Goal: Find specific page/section

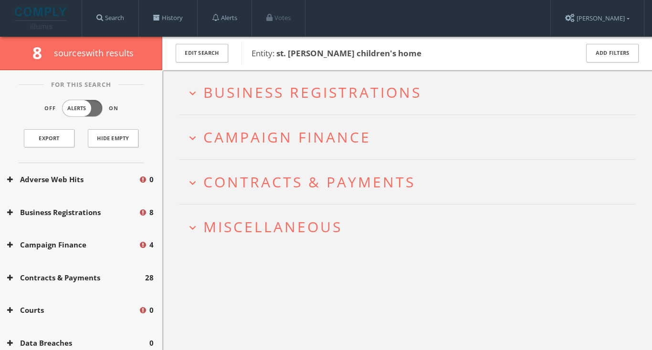
click at [297, 93] on span "Business Registrations" at bounding box center [312, 93] width 218 height 20
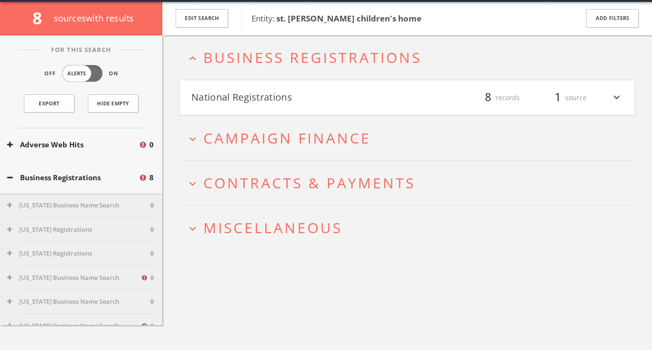
click at [272, 156] on h2 "expand_more Campaign Finance" at bounding box center [407, 138] width 456 height 44
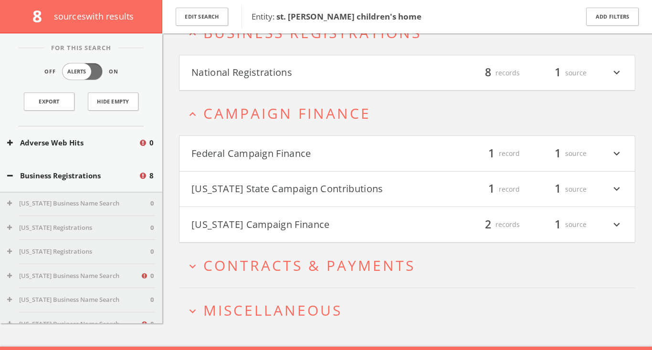
scroll to position [80, 0]
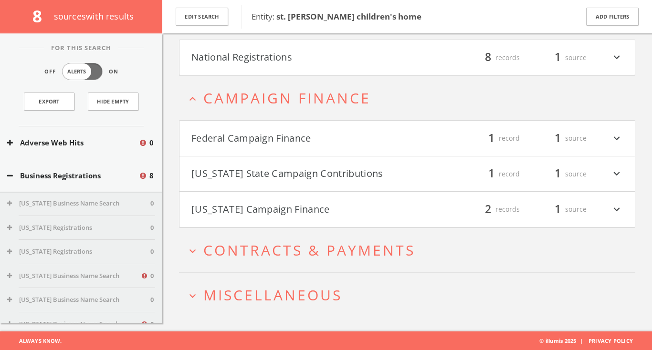
click at [244, 292] on span "Miscellaneous" at bounding box center [272, 296] width 139 height 20
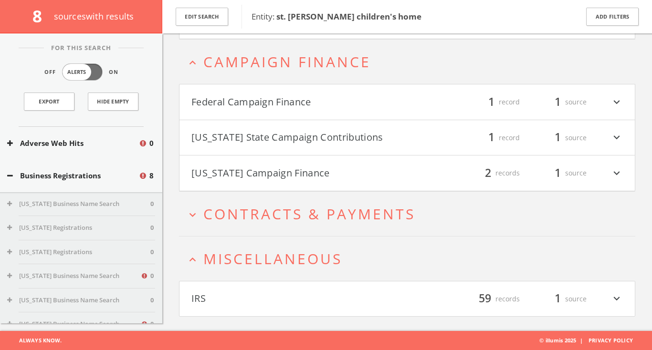
scroll to position [0, 0]
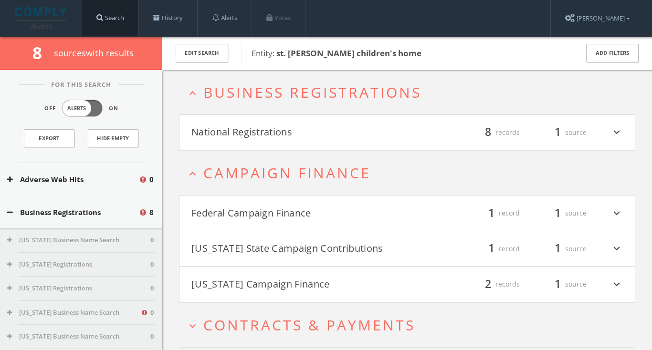
click at [119, 11] on link "Search" at bounding box center [110, 18] width 56 height 36
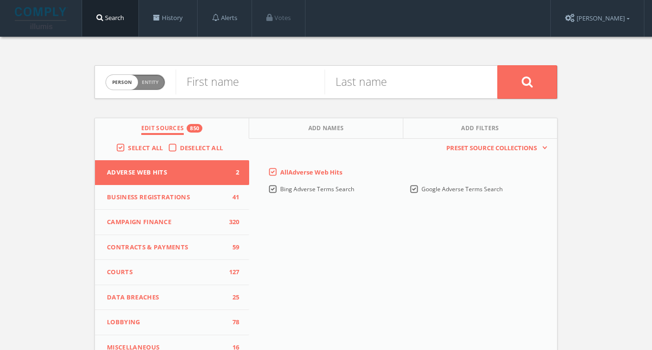
click at [155, 85] on span "Entity" at bounding box center [150, 82] width 17 height 7
checkbox input "true"
click at [214, 85] on input "text" at bounding box center [337, 82] width 322 height 25
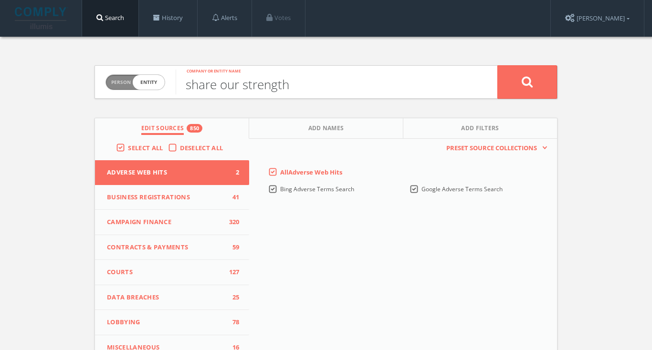
type input "share our strength"
click at [527, 82] on button at bounding box center [528, 81] width 60 height 33
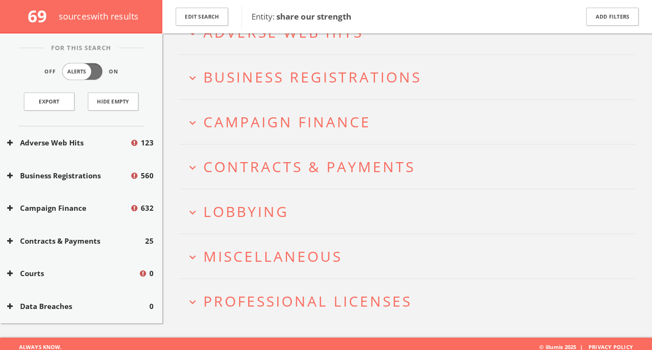
scroll to position [71, 0]
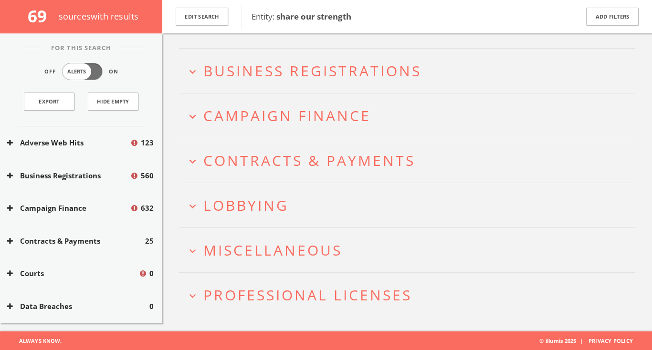
click at [285, 261] on h2 "expand_more Miscellaneous" at bounding box center [407, 250] width 456 height 44
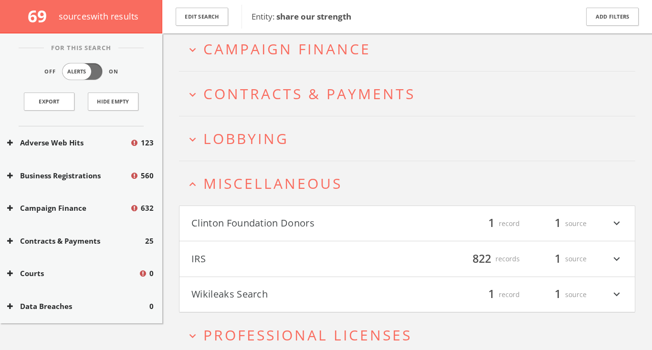
scroll to position [179, 0]
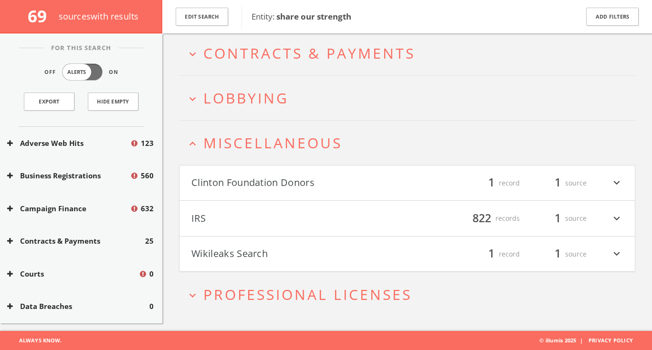
click at [287, 285] on span "Professional Licenses" at bounding box center [307, 295] width 209 height 20
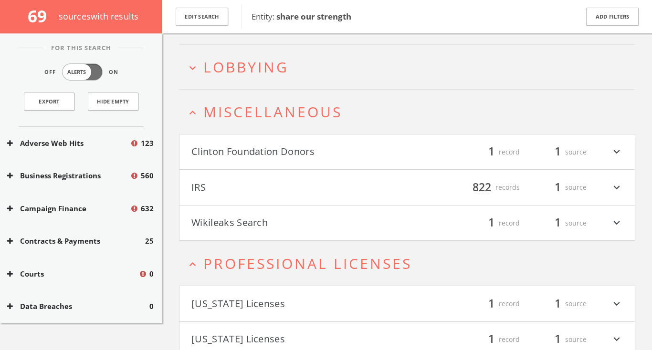
scroll to position [250, 0]
